Goal: Navigation & Orientation: Find specific page/section

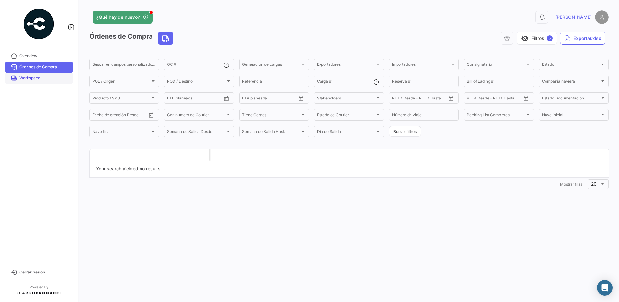
click at [48, 81] on link "Workspace" at bounding box center [38, 77] width 67 height 11
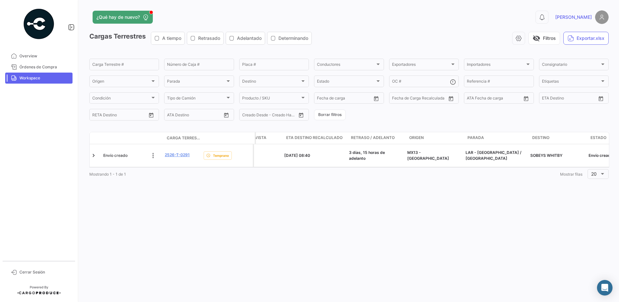
scroll to position [0, 379]
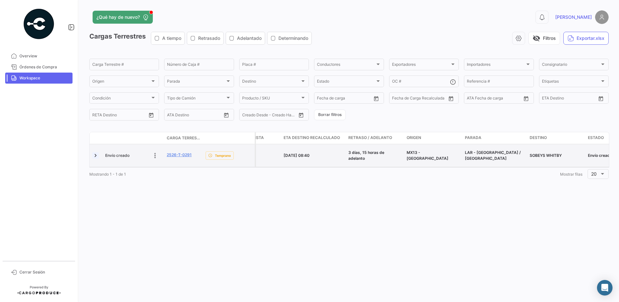
click at [95, 156] on link at bounding box center [95, 155] width 6 height 6
click at [94, 156] on link at bounding box center [95, 155] width 6 height 6
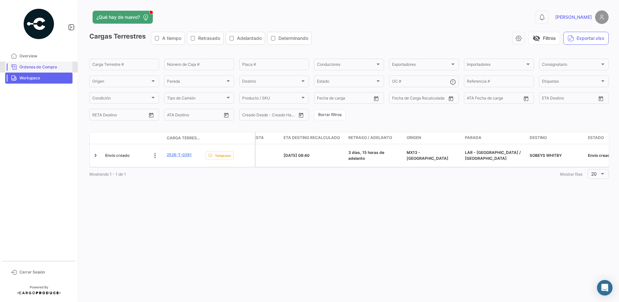
click at [33, 68] on span "Órdenes de Compra" at bounding box center [44, 67] width 50 height 6
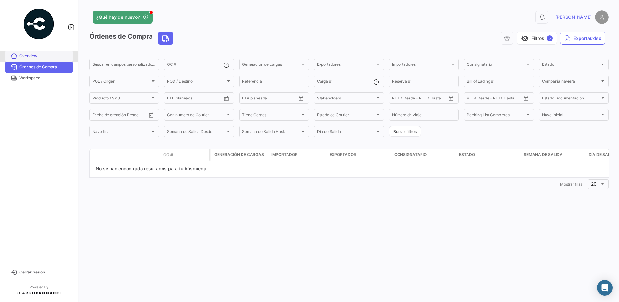
click at [20, 60] on link "Overview" at bounding box center [38, 55] width 67 height 11
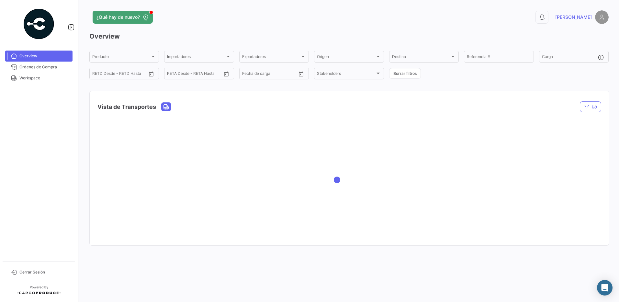
click at [20, 60] on link "Overview" at bounding box center [38, 55] width 67 height 11
